Goal: Information Seeking & Learning: Check status

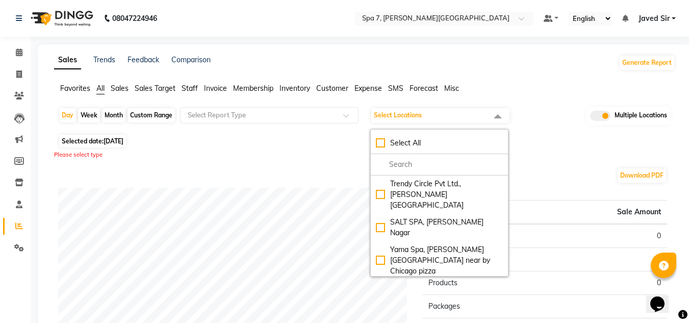
scroll to position [134, 0]
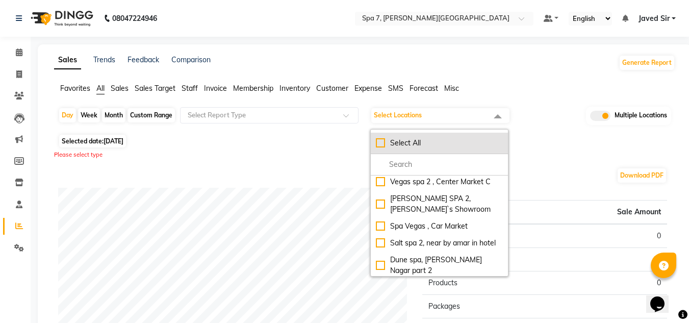
click at [380, 148] on li "Select All" at bounding box center [439, 143] width 137 height 21
checkbox input "true"
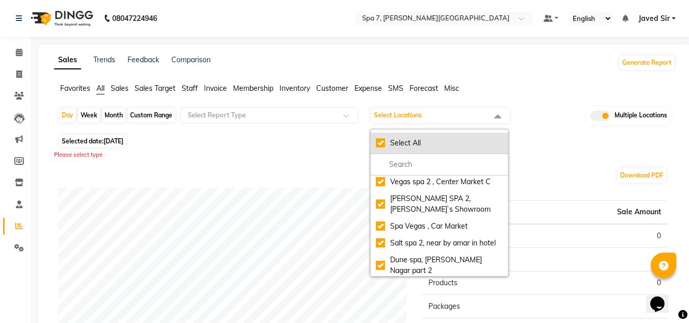
checkbox input "true"
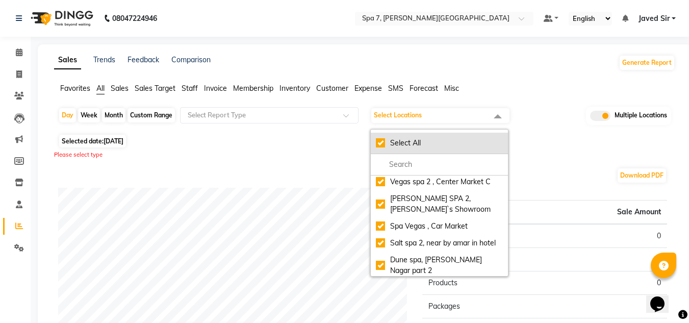
checkbox input "true"
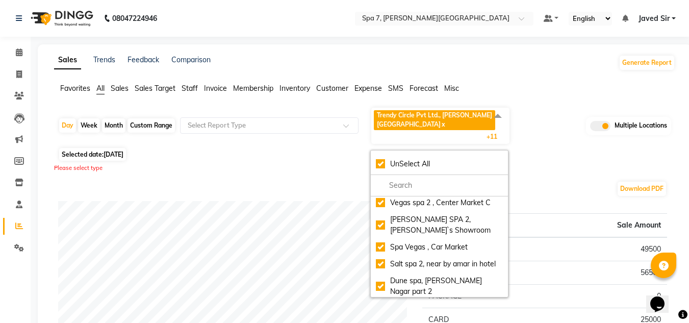
click at [269, 164] on div "Please select type" at bounding box center [364, 168] width 621 height 9
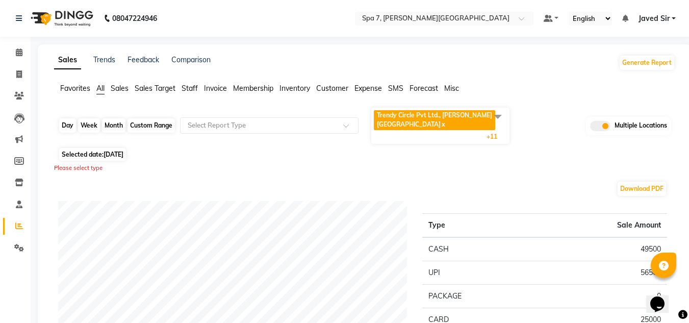
click at [71, 120] on div "Day" at bounding box center [67, 125] width 17 height 14
select select "9"
select select "2025"
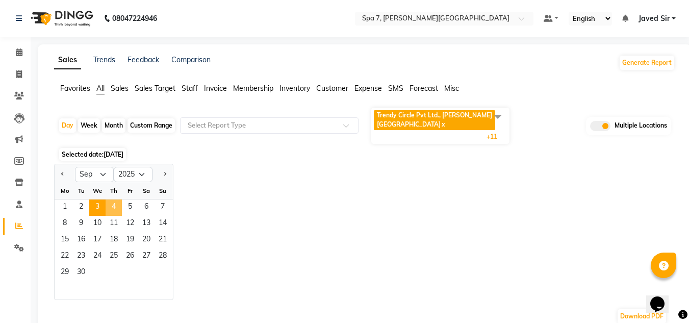
click at [112, 200] on span "4" at bounding box center [114, 207] width 16 height 16
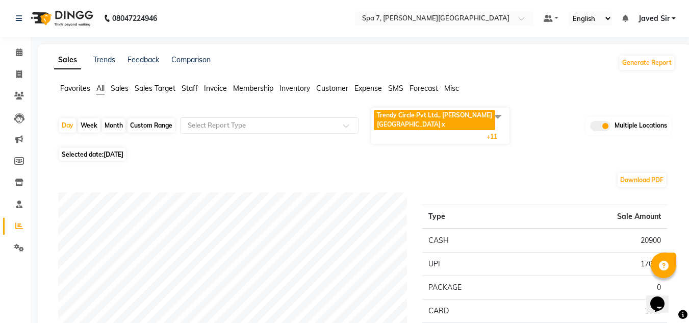
click at [100, 148] on span "Selected date: 04-09-2025" at bounding box center [92, 154] width 67 height 13
select select "9"
select select "2025"
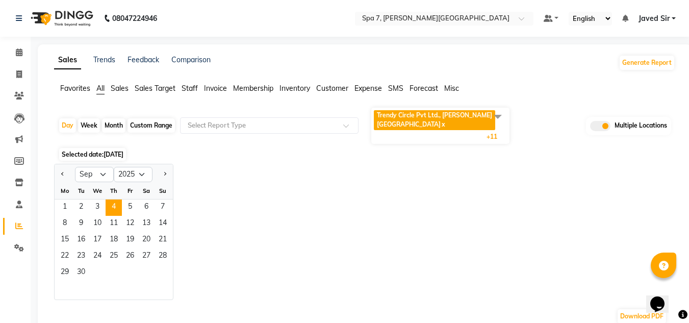
click at [300, 197] on div "Jan Feb Mar Apr May Jun Jul Aug Sep Oct Nov Dec 2015 2016 2017 2018 2019 2020 2…" at bounding box center [364, 232] width 621 height 136
click at [497, 118] on span at bounding box center [497, 116] width 20 height 19
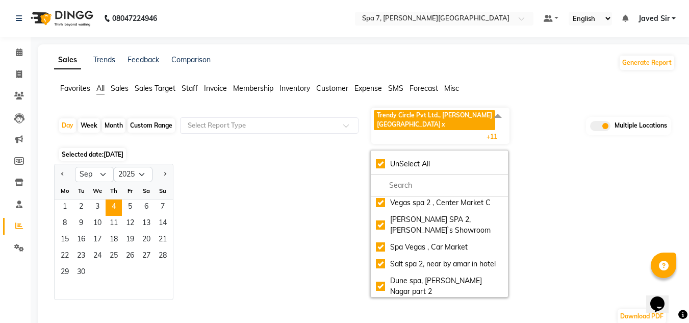
click at [577, 164] on div "Jan Feb Mar Apr May Jun Jul Aug Sep Oct Nov Dec 2015 2016 2017 2018 2019 2020 2…" at bounding box center [364, 232] width 621 height 136
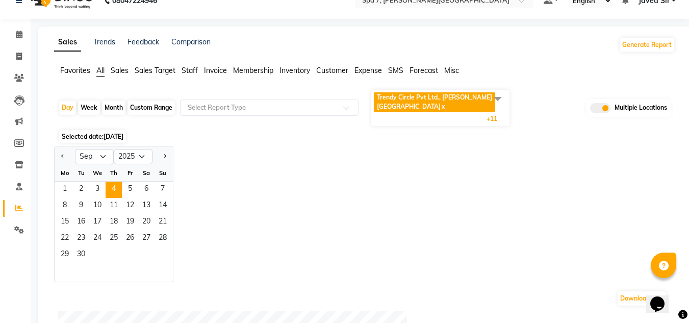
scroll to position [20, 0]
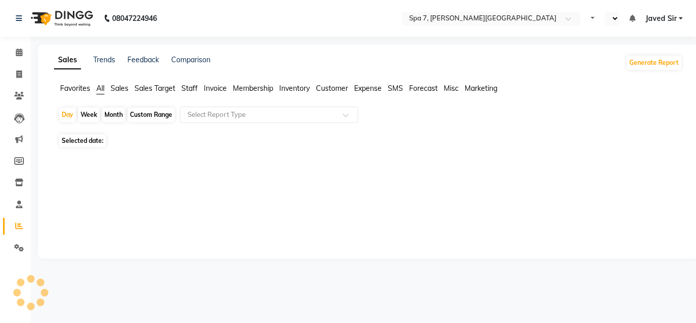
select select "en"
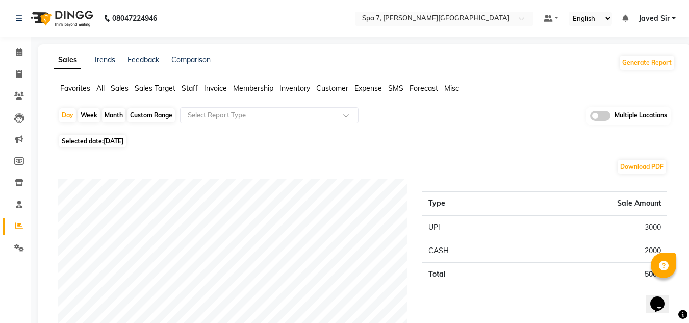
click at [596, 115] on span at bounding box center [600, 116] width 20 height 10
click at [590, 117] on input "checkbox" at bounding box center [590, 117] width 0 height 0
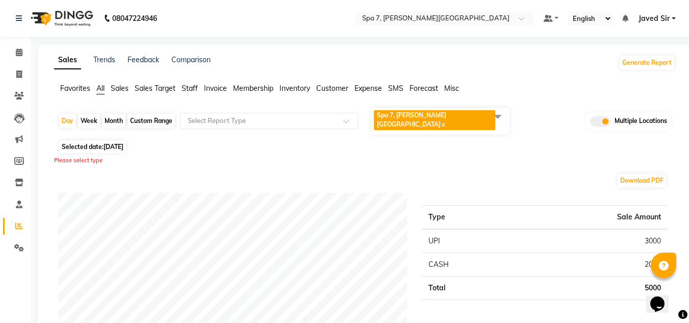
click at [497, 116] on span at bounding box center [497, 116] width 20 height 19
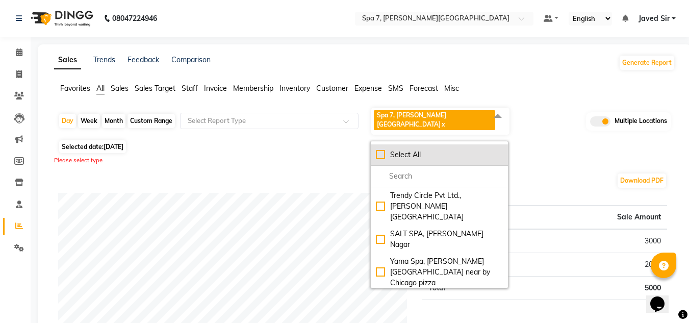
click at [381, 149] on div "Select All" at bounding box center [439, 154] width 127 height 11
checkbox input "true"
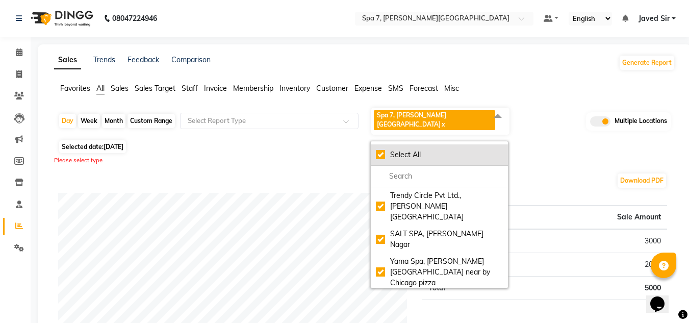
checkbox input "true"
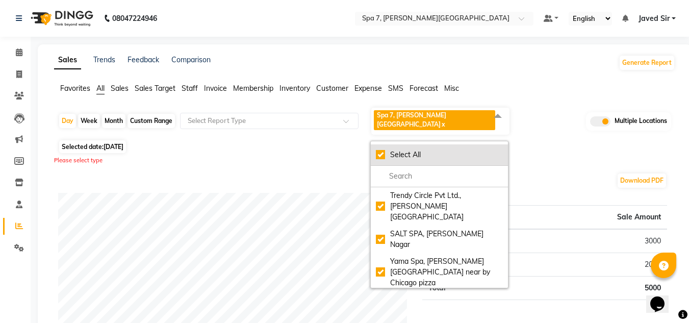
checkbox input "true"
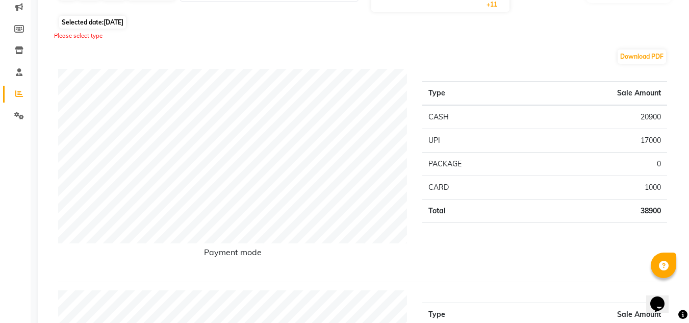
scroll to position [163, 0]
